Goal: Obtain resource: Download file/media

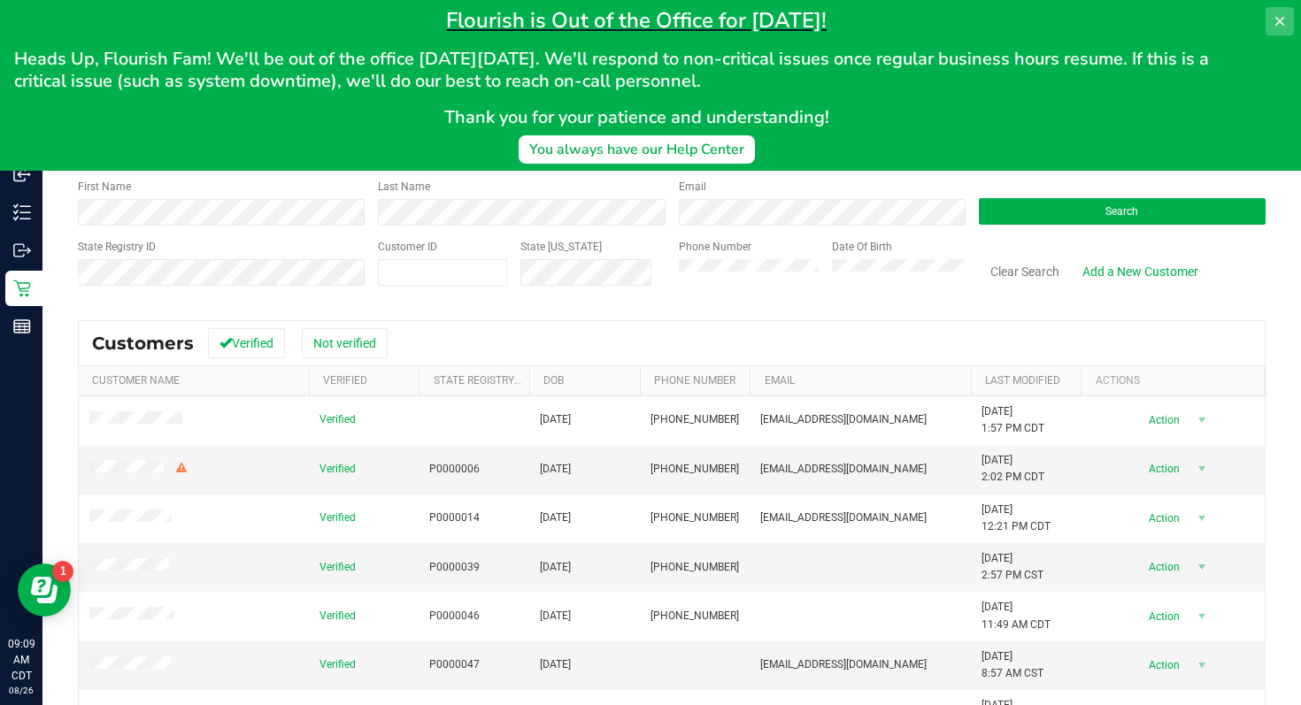
click at [1274, 26] on icon at bounding box center [1280, 21] width 14 height 14
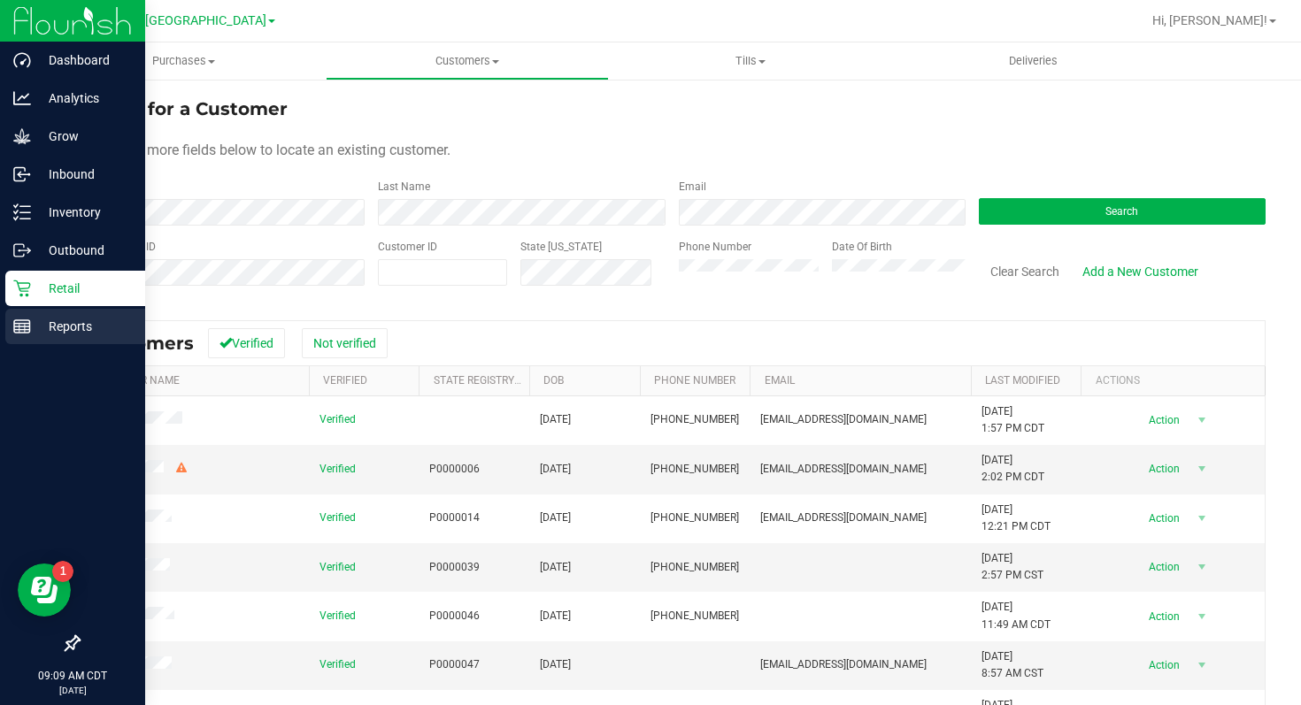
click at [39, 327] on p "Reports" at bounding box center [84, 326] width 106 height 21
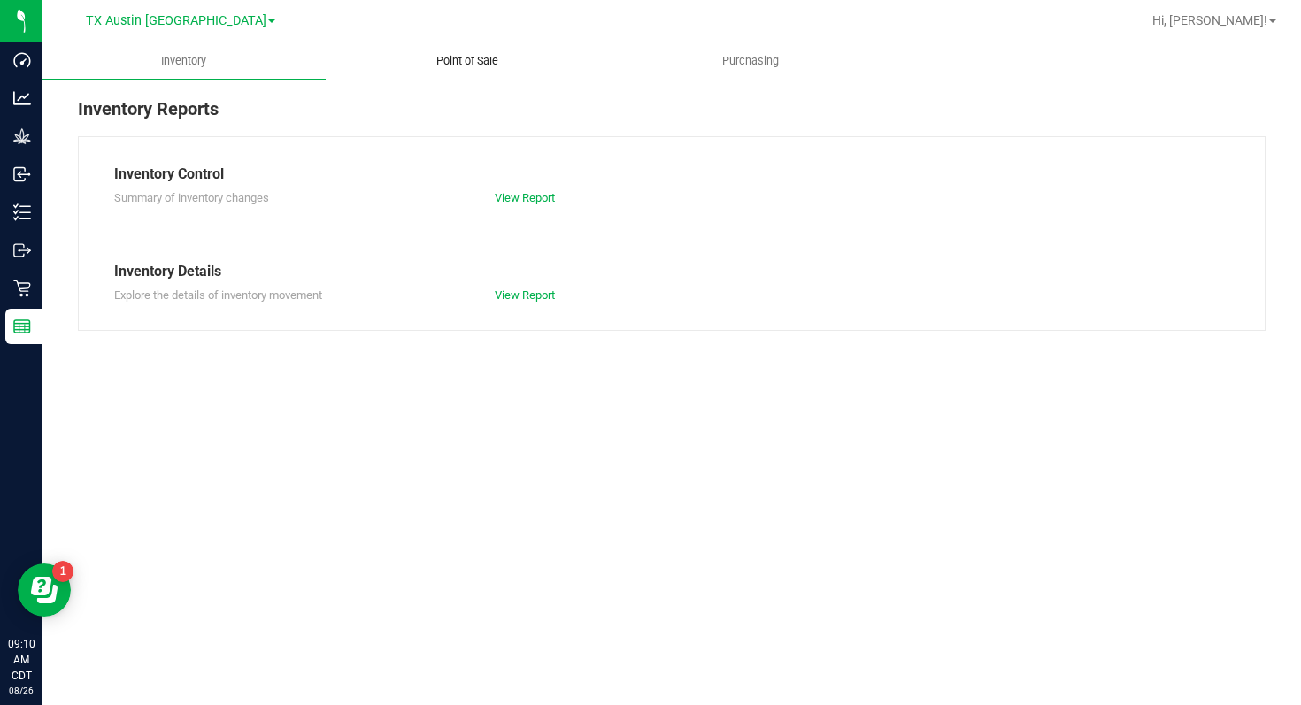
click at [481, 65] on span "Point of Sale" at bounding box center [467, 61] width 110 height 16
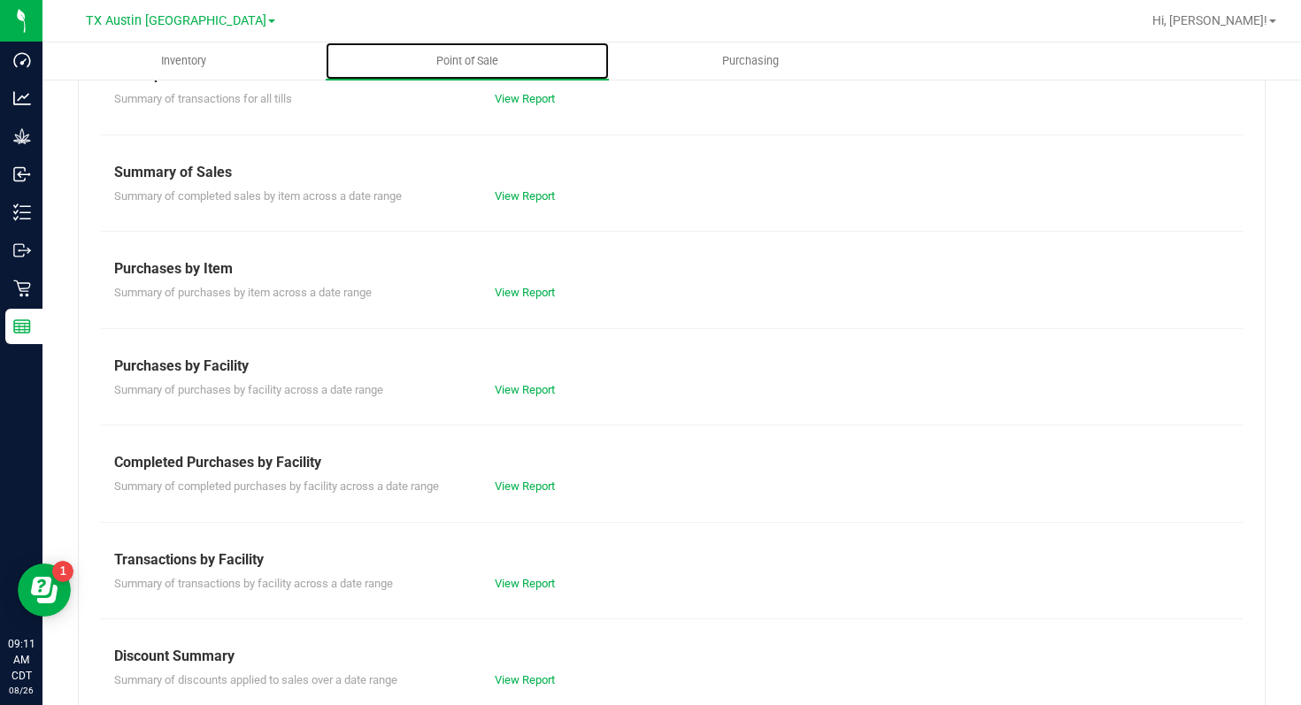
scroll to position [98, 0]
click at [529, 196] on link "View Report" at bounding box center [525, 196] width 60 height 13
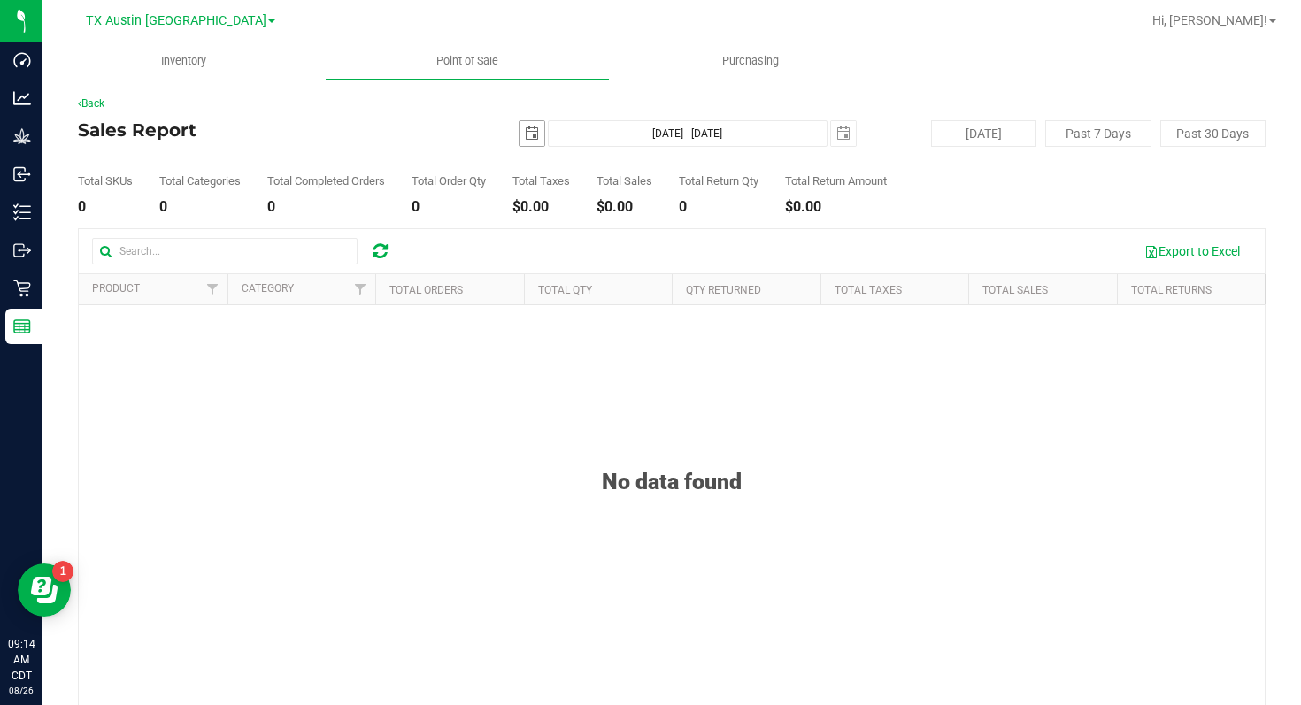
click at [536, 136] on span "select" at bounding box center [532, 134] width 14 height 14
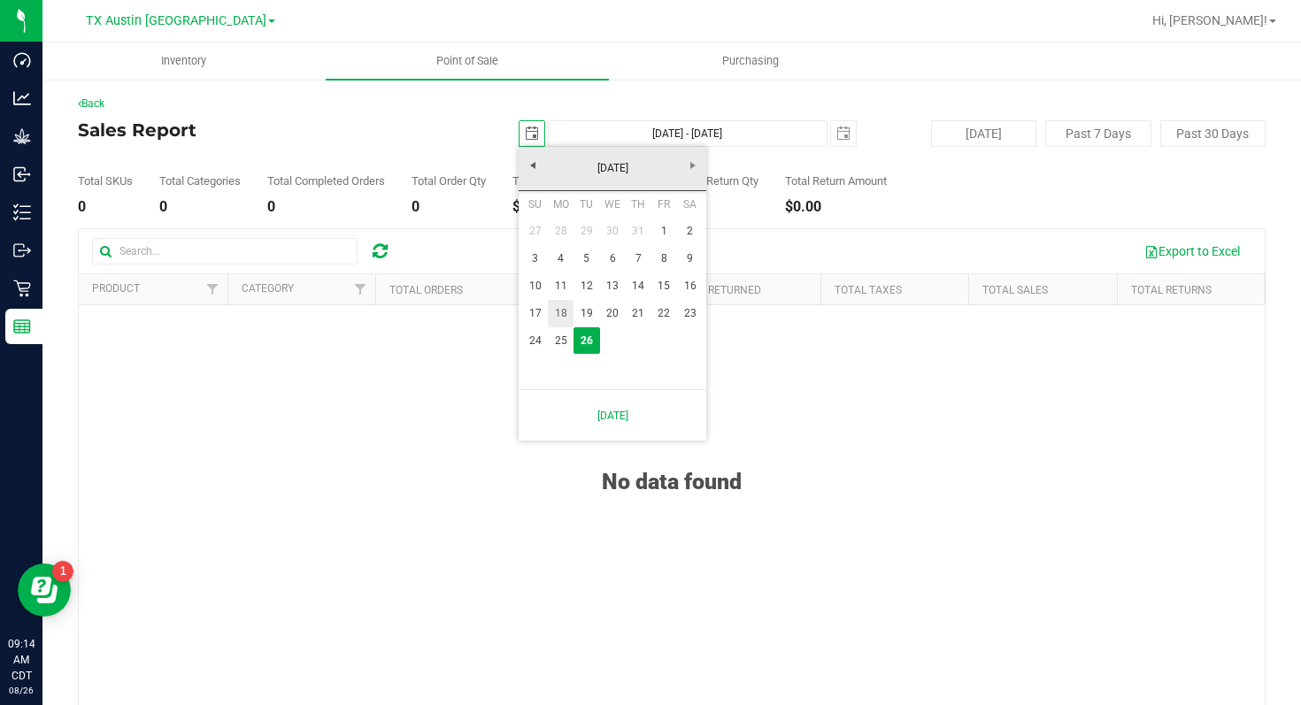
click at [566, 312] on link "18" at bounding box center [561, 313] width 26 height 27
type input "[DATE]"
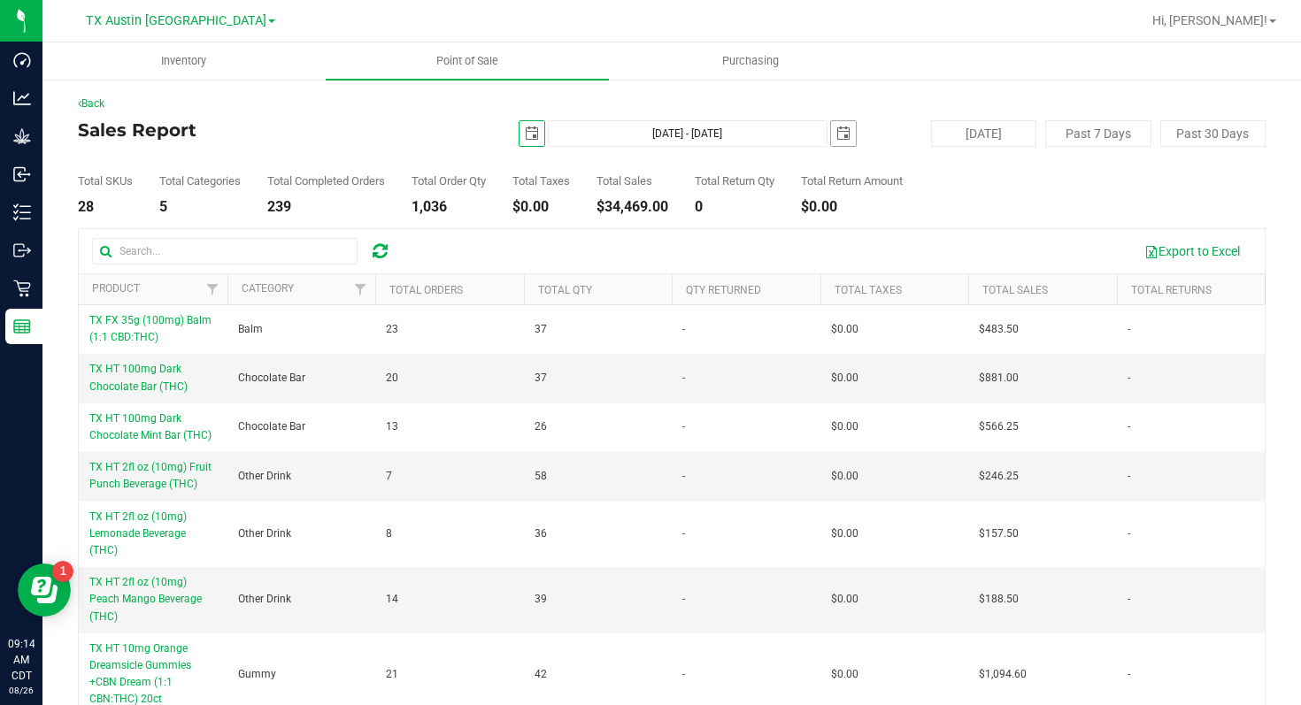
click at [842, 138] on span "select" at bounding box center [843, 134] width 14 height 14
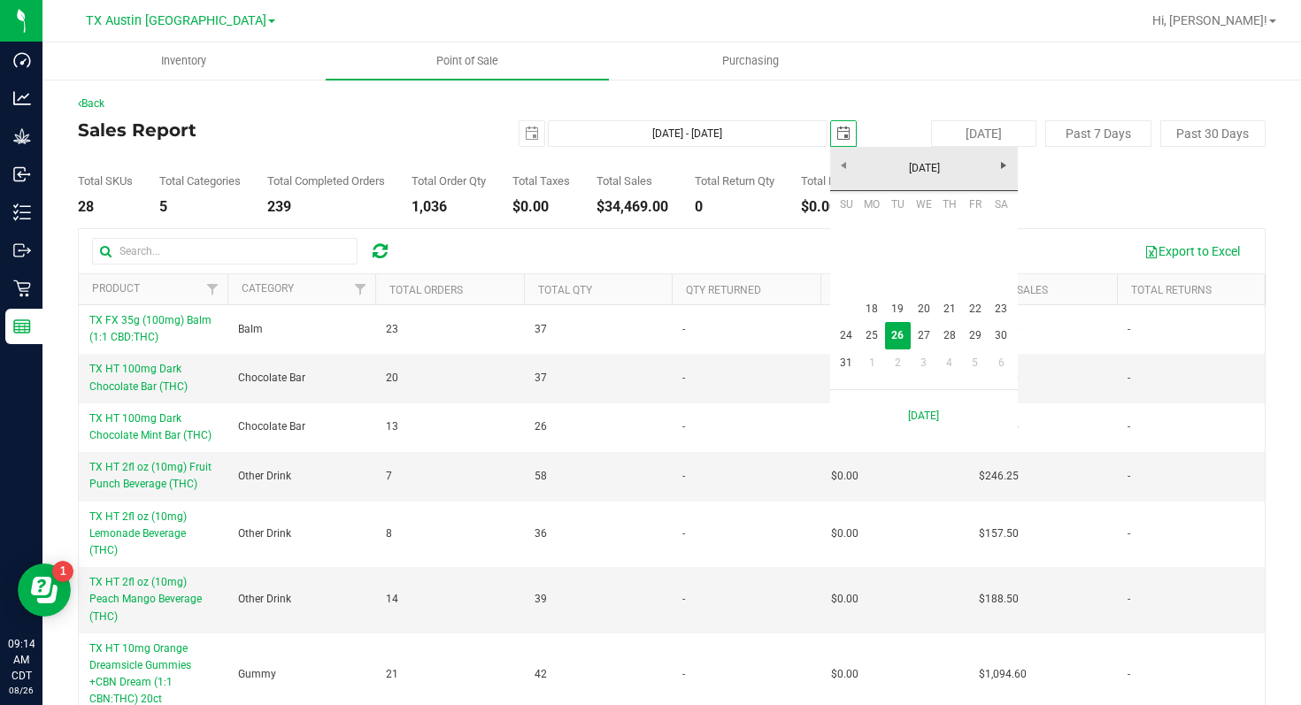
scroll to position [0, 44]
click at [848, 337] on link "24" at bounding box center [847, 335] width 26 height 27
type input "[DATE] - [DATE]"
type input "[DATE]"
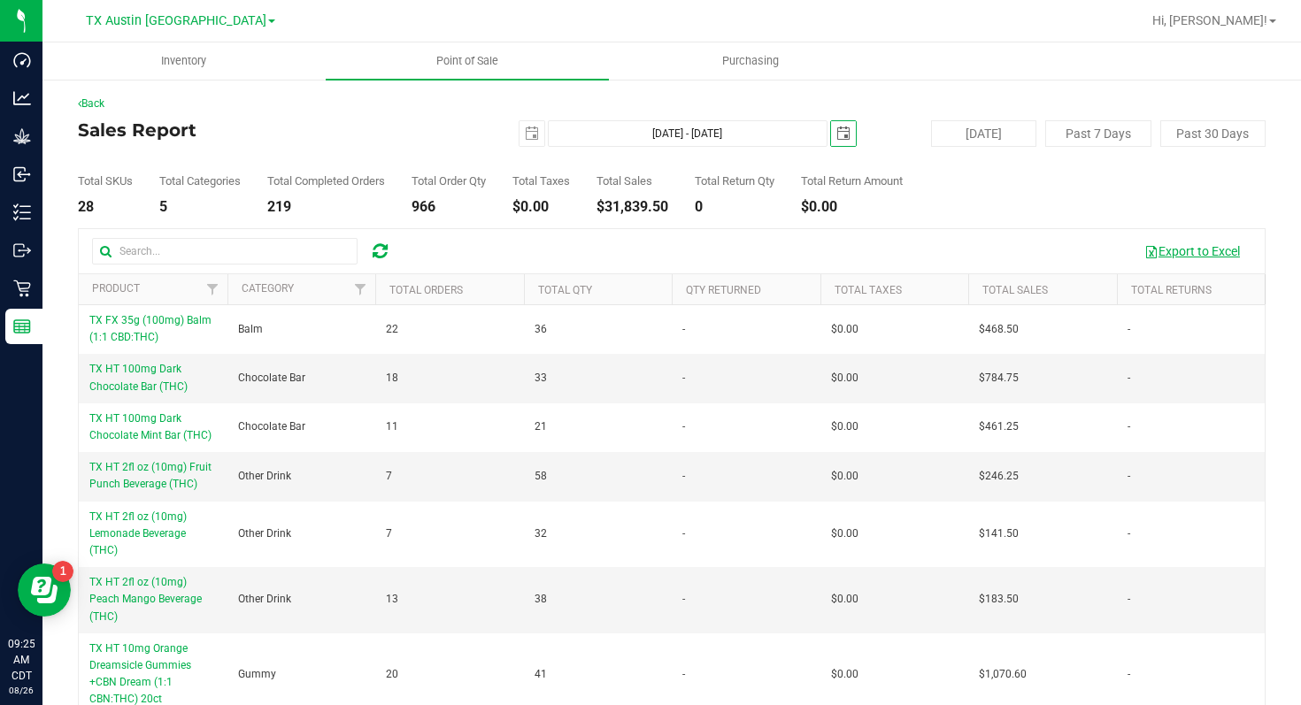
click at [1185, 247] on button "Export to Excel" at bounding box center [1192, 251] width 119 height 30
click at [217, 16] on link "TX Austin [GEOGRAPHIC_DATA]" at bounding box center [180, 20] width 189 height 17
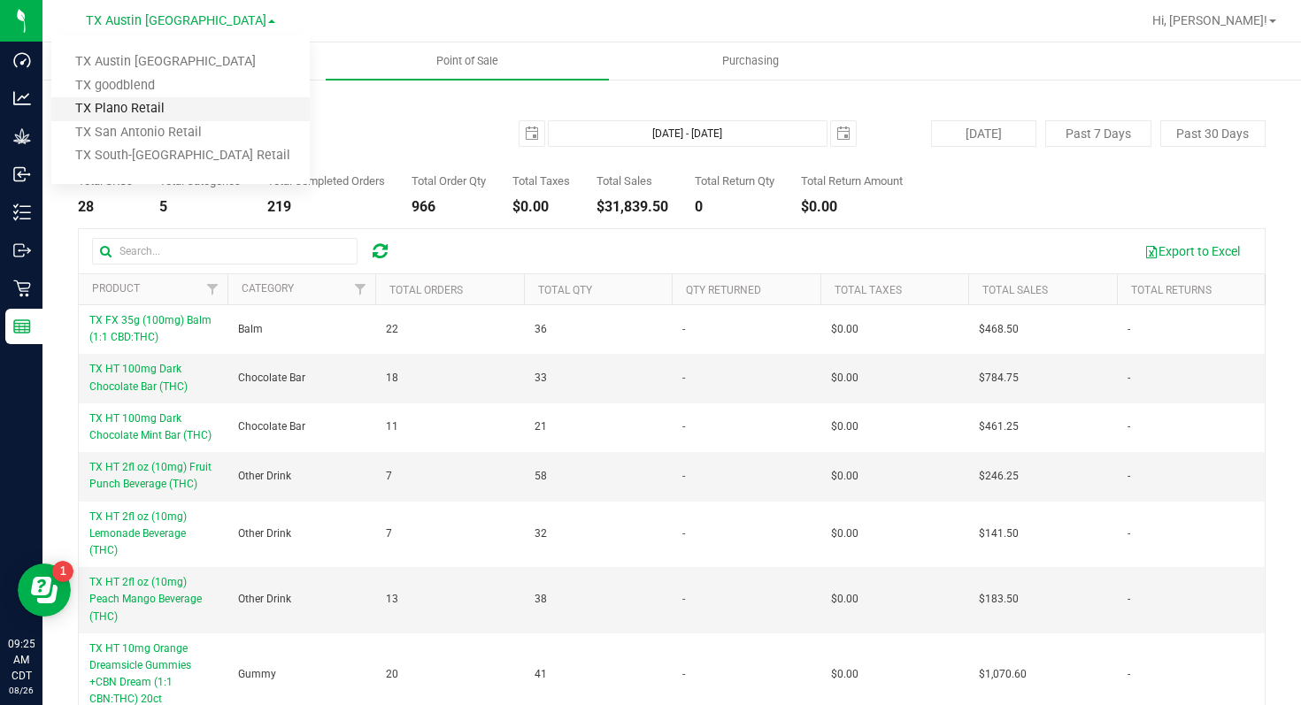
click at [209, 103] on link "TX Plano Retail" at bounding box center [180, 109] width 258 height 24
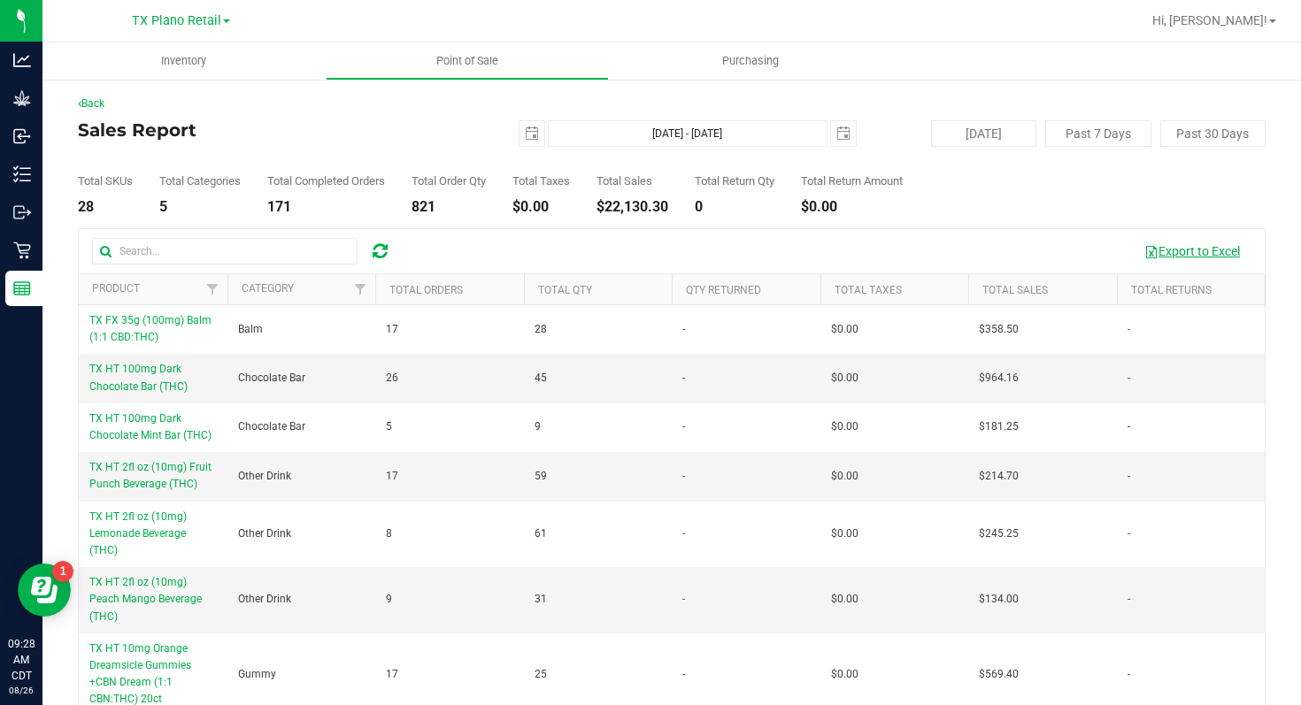
click at [1181, 249] on button "Export to Excel" at bounding box center [1192, 251] width 119 height 30
click at [227, 21] on span at bounding box center [226, 21] width 7 height 4
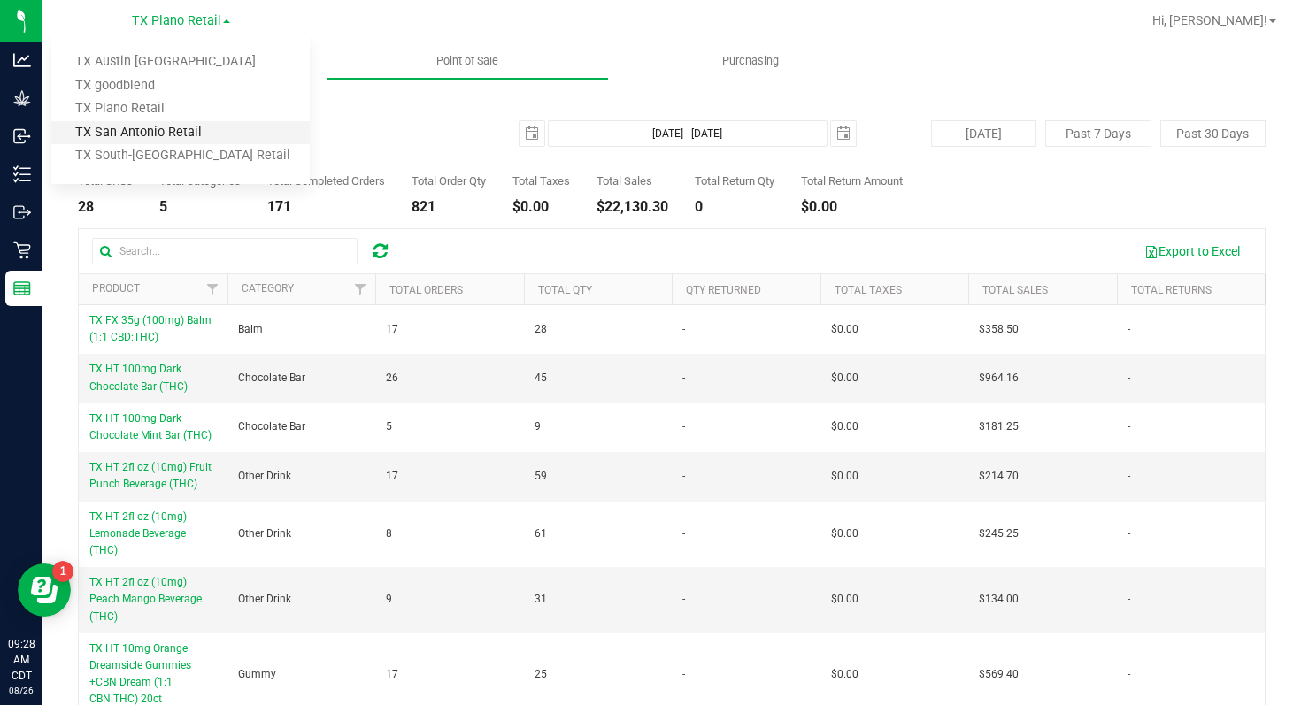
click at [207, 129] on link "TX San Antonio Retail" at bounding box center [180, 133] width 258 height 24
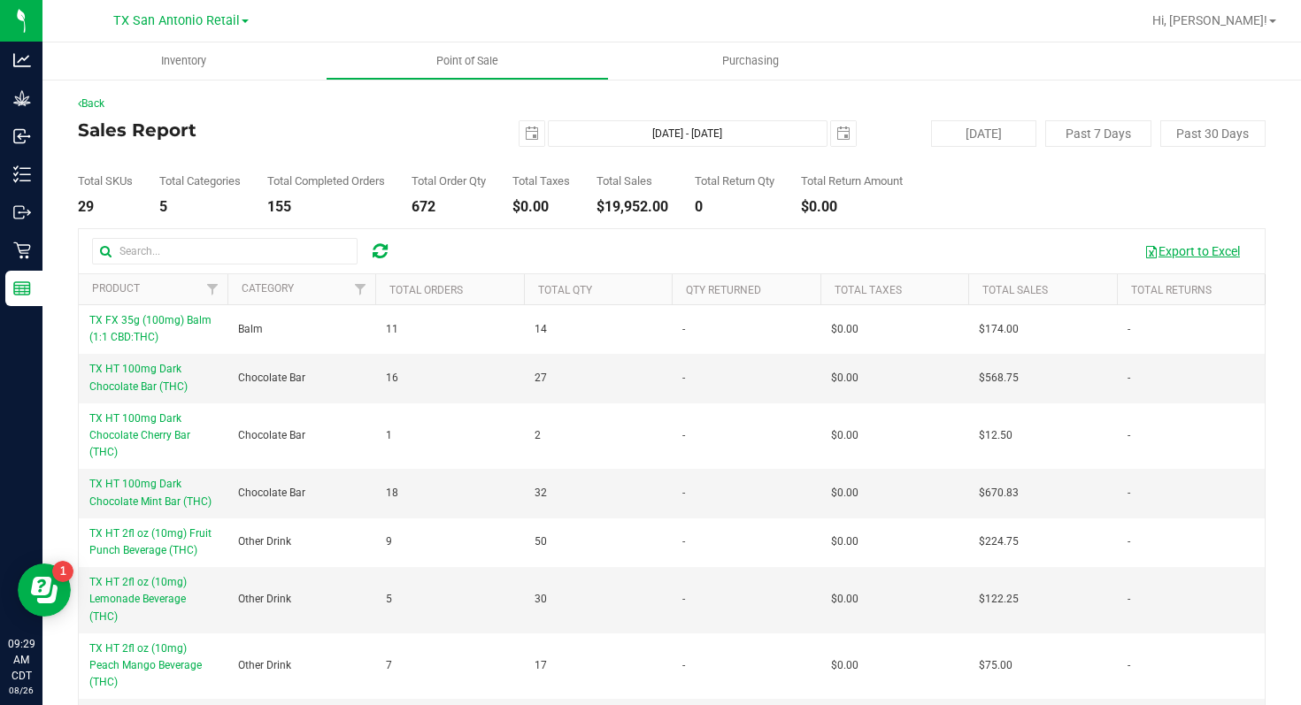
click at [1197, 248] on button "Export to Excel" at bounding box center [1192, 251] width 119 height 30
click at [236, 20] on span "TX San Antonio Retail" at bounding box center [176, 21] width 127 height 16
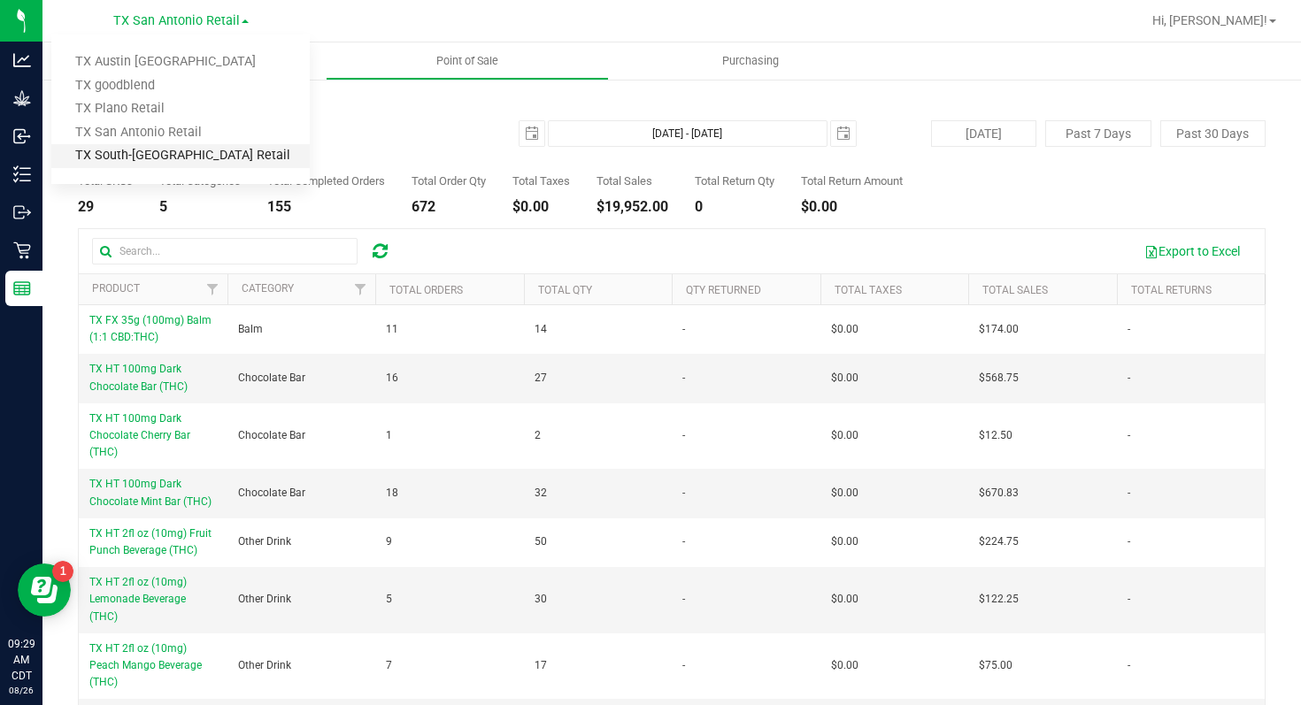
click at [239, 158] on link "TX South-[GEOGRAPHIC_DATA] Retail" at bounding box center [180, 156] width 258 height 24
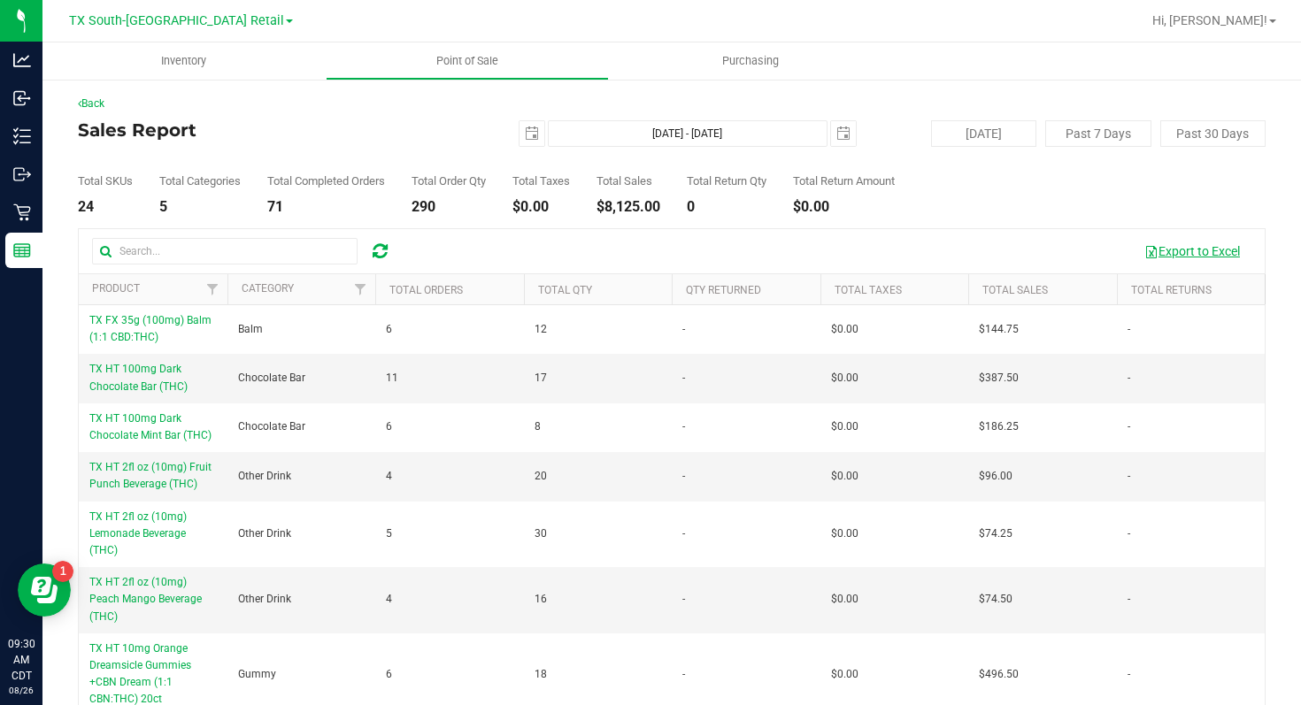
click at [1192, 250] on button "Export to Excel" at bounding box center [1192, 251] width 119 height 30
